Goal: Task Accomplishment & Management: Complete application form

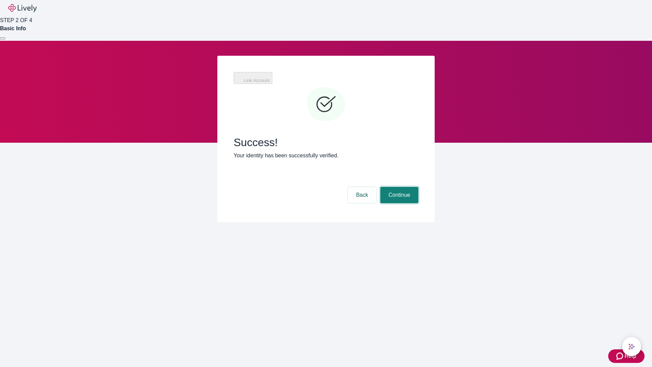
click at [399, 187] on button "Continue" at bounding box center [400, 195] width 38 height 16
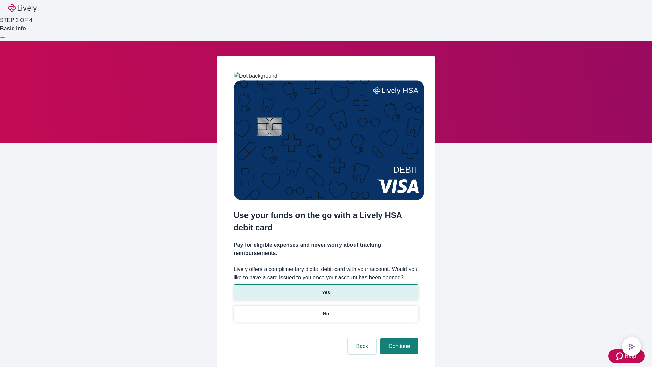
click at [326, 289] on p "Yes" at bounding box center [326, 292] width 8 height 7
click at [399, 338] on button "Continue" at bounding box center [400, 346] width 38 height 16
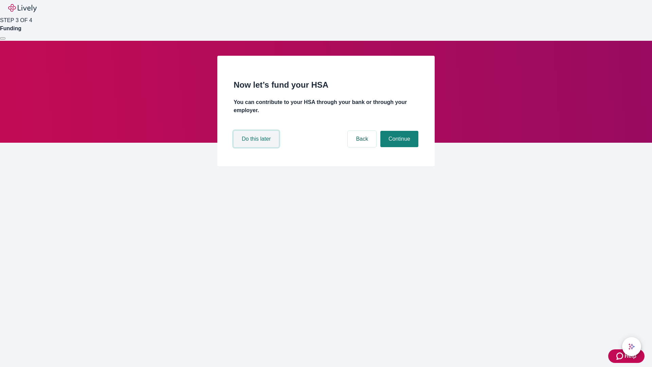
click at [257, 147] on button "Do this later" at bounding box center [256, 139] width 45 height 16
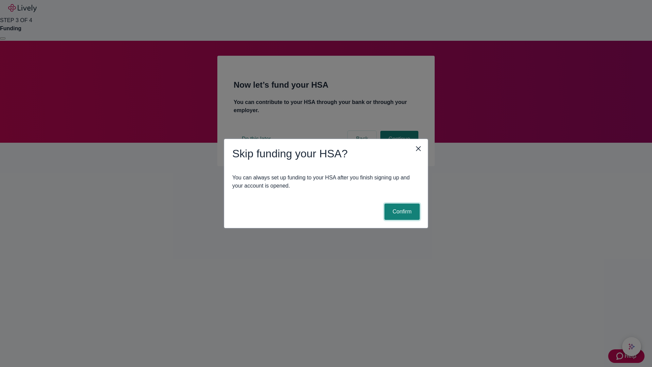
click at [401, 212] on button "Confirm" at bounding box center [402, 212] width 35 height 16
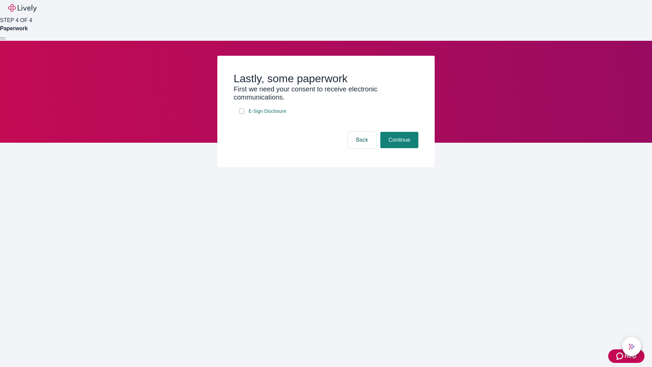
click at [242, 114] on input "E-Sign Disclosure" at bounding box center [241, 110] width 5 height 5
checkbox input "true"
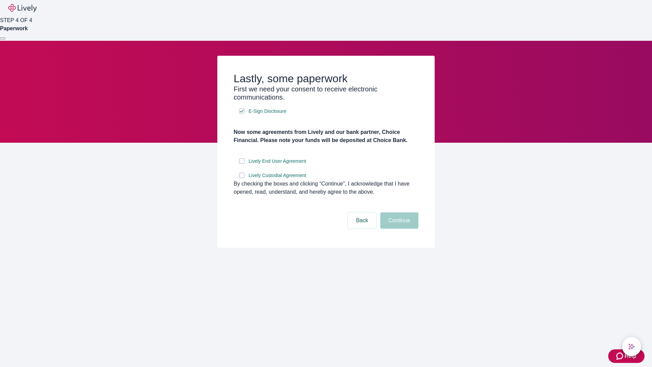
click at [242, 164] on input "Lively End User Agreement" at bounding box center [241, 160] width 5 height 5
checkbox input "true"
click at [242, 178] on input "Lively Custodial Agreement" at bounding box center [241, 175] width 5 height 5
checkbox input "true"
click at [399, 229] on button "Continue" at bounding box center [400, 220] width 38 height 16
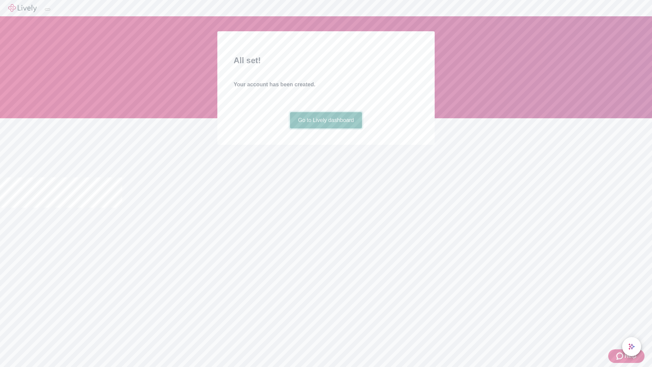
click at [326, 128] on link "Go to Lively dashboard" at bounding box center [326, 120] width 72 height 16
